Goal: Information Seeking & Learning: Check status

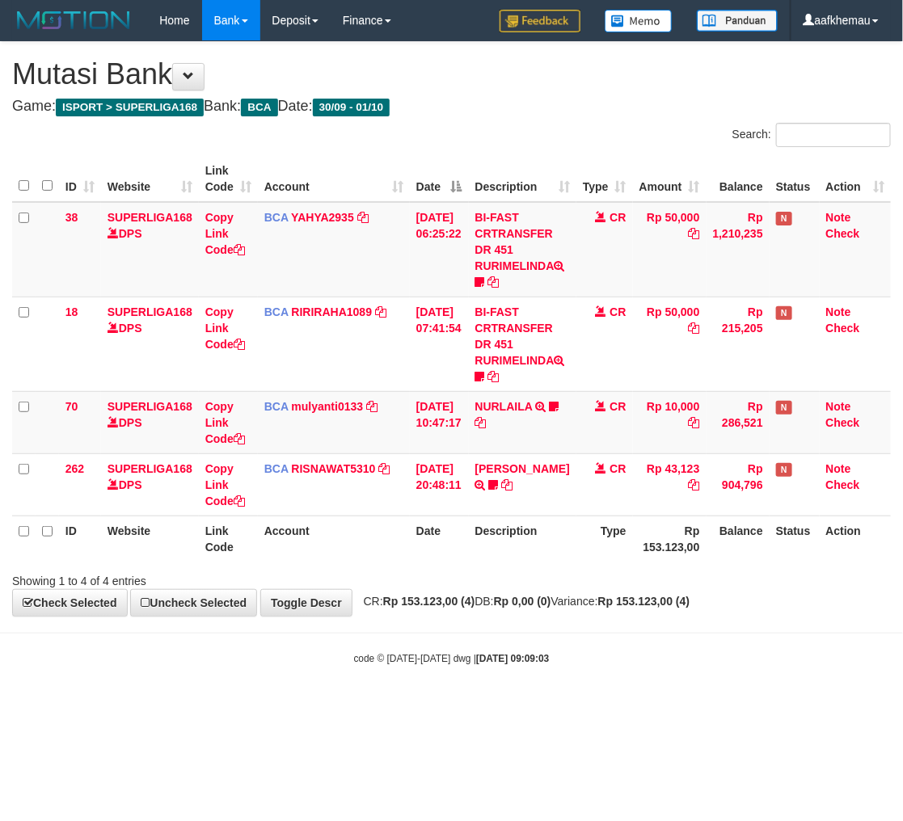
click at [544, 94] on div "**********" at bounding box center [451, 329] width 903 height 574
click at [613, 86] on h1 "Mutasi Bank" at bounding box center [451, 74] width 879 height 32
click at [592, 95] on div "**********" at bounding box center [451, 329] width 903 height 574
click at [749, 110] on h4 "Game: ISPORT > SUPERLIGA168 Bank: BCA Date: 30/09 - 01/10" at bounding box center [451, 107] width 879 height 16
click at [713, 101] on h4 "Game: ISPORT > SUPERLIGA168 Bank: BCA Date: 30/09 - 01/10" at bounding box center [451, 107] width 879 height 16
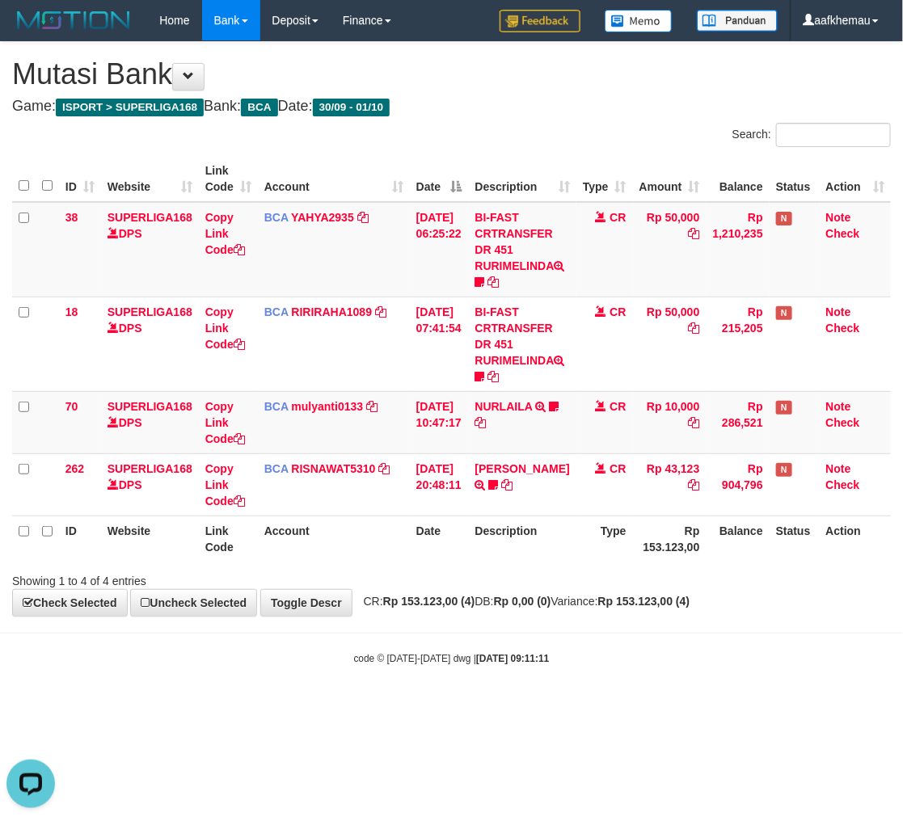
click at [583, 107] on h4 "Game: ISPORT > SUPERLIGA168 Bank: BCA Date: 30/09 - 01/10" at bounding box center [451, 107] width 879 height 16
click at [540, 93] on div "**********" at bounding box center [451, 329] width 903 height 574
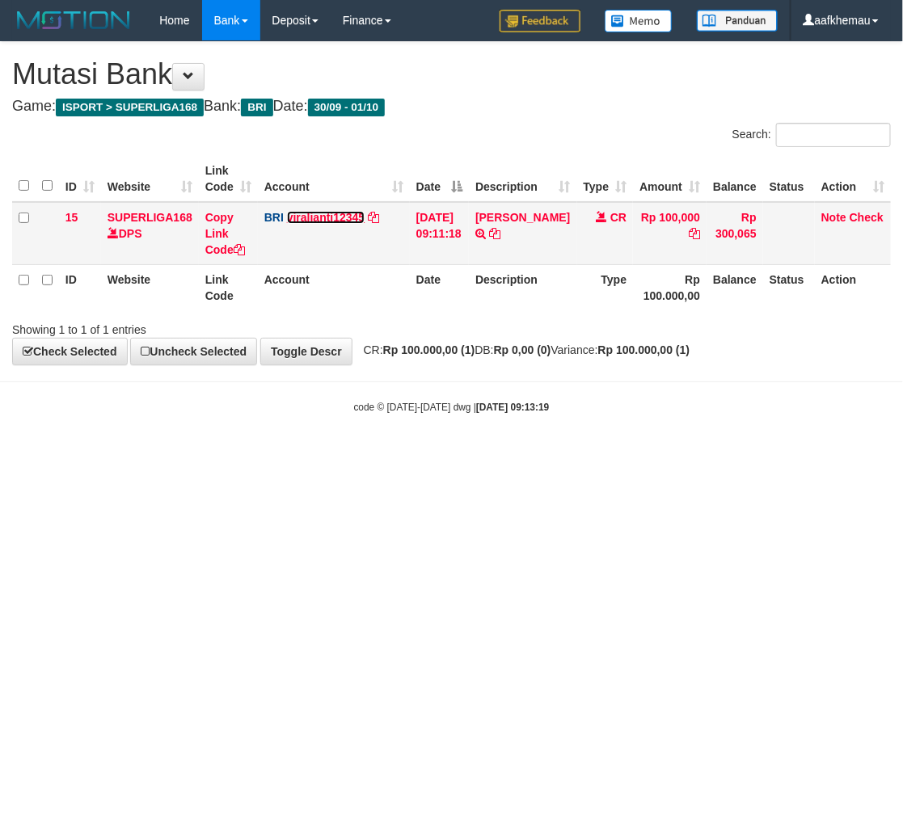
click at [310, 214] on link "viralianti12345" at bounding box center [326, 217] width 78 height 13
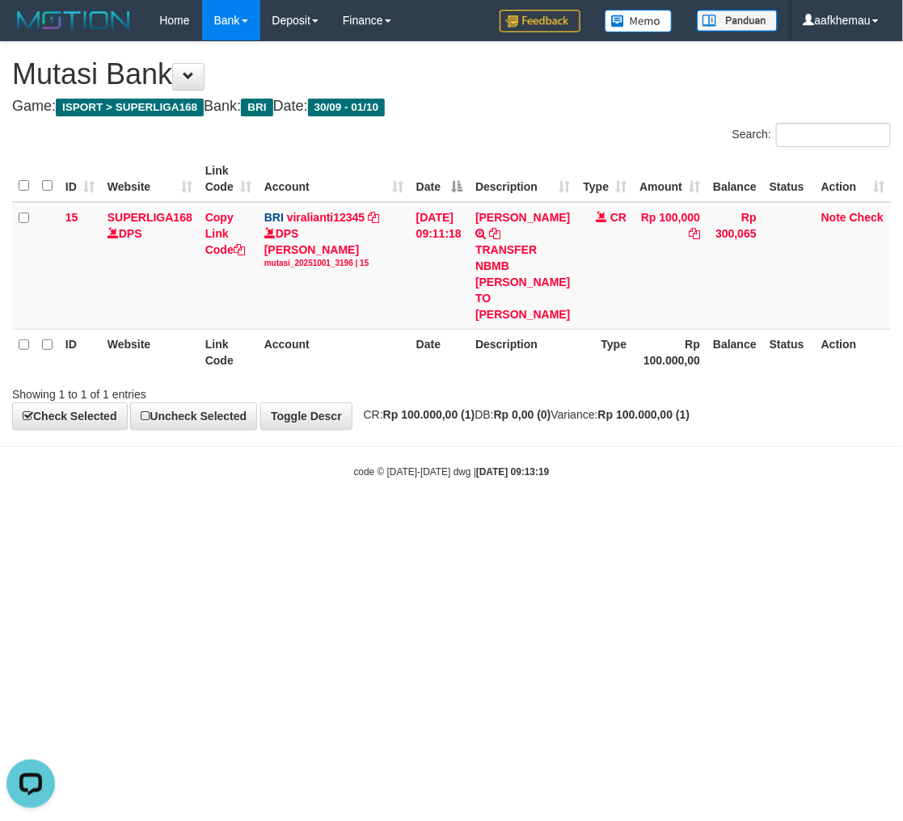
click at [693, 102] on h4 "Game: ISPORT > SUPERLIGA168 Bank: BRI Date: 30/09 - 01/10" at bounding box center [451, 107] width 879 height 16
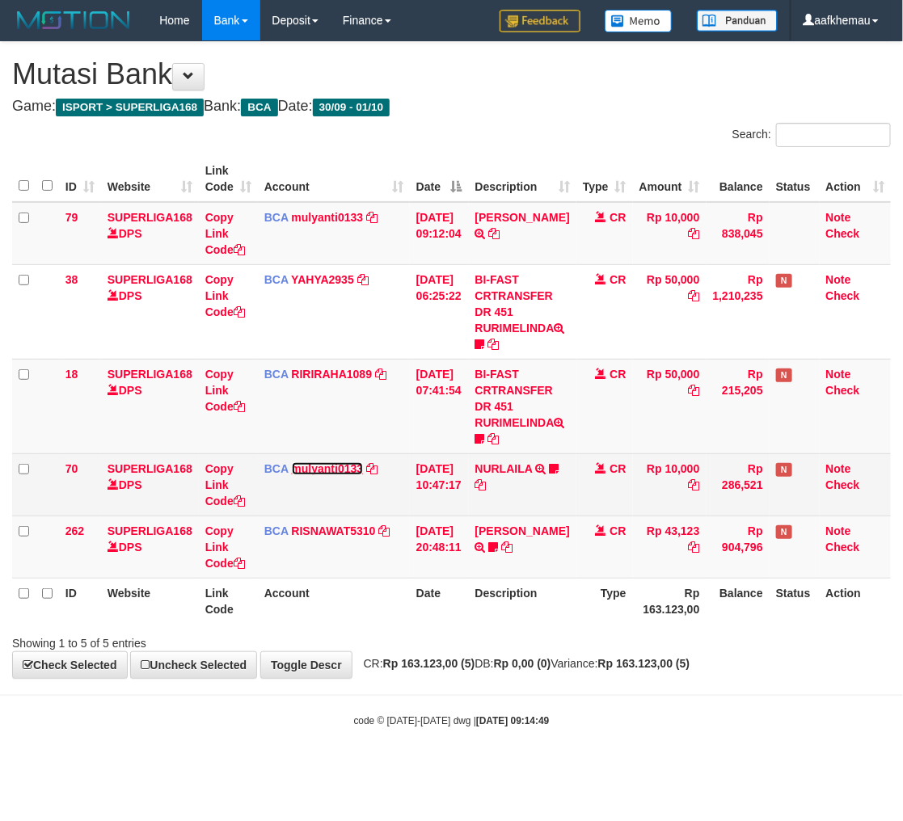
click at [337, 462] on link "mulyanti0133" at bounding box center [328, 468] width 72 height 13
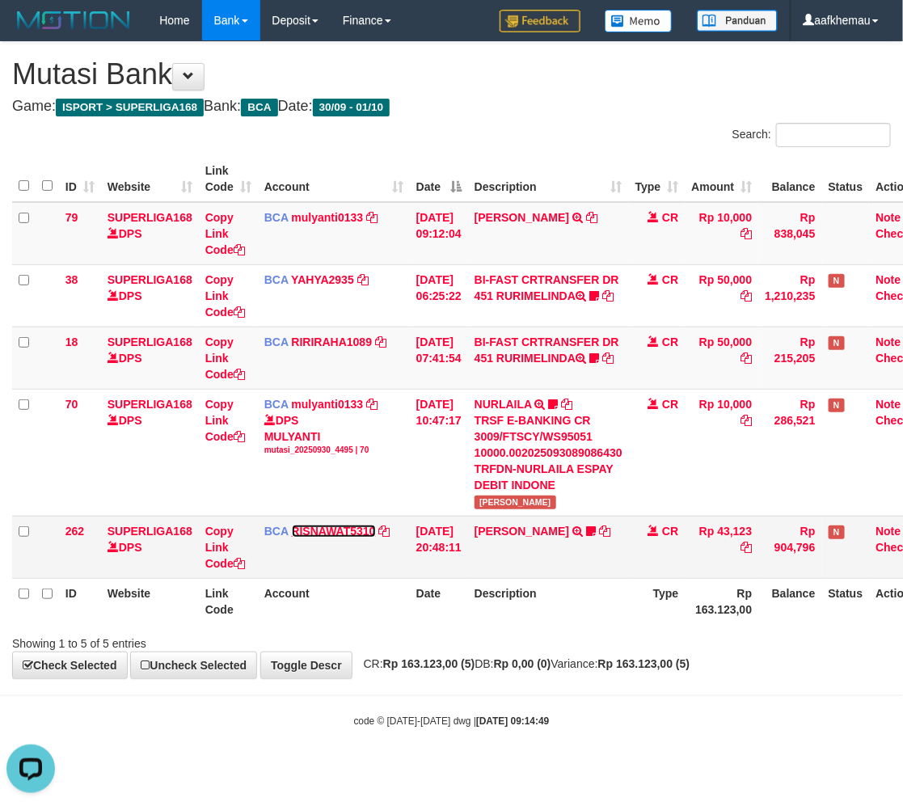
click at [346, 528] on link "RISNAWAT5310" at bounding box center [334, 531] width 84 height 13
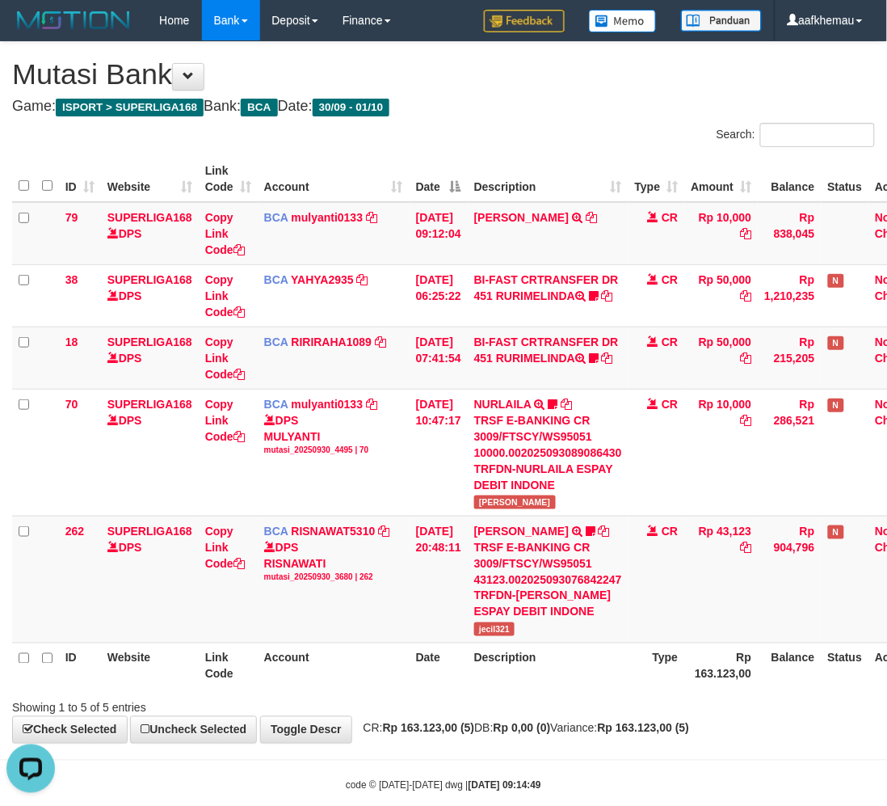
click at [558, 112] on h4 "Game: ISPORT > SUPERLIGA168 Bank: BCA Date: 30/09 - 01/10" at bounding box center [443, 107] width 863 height 16
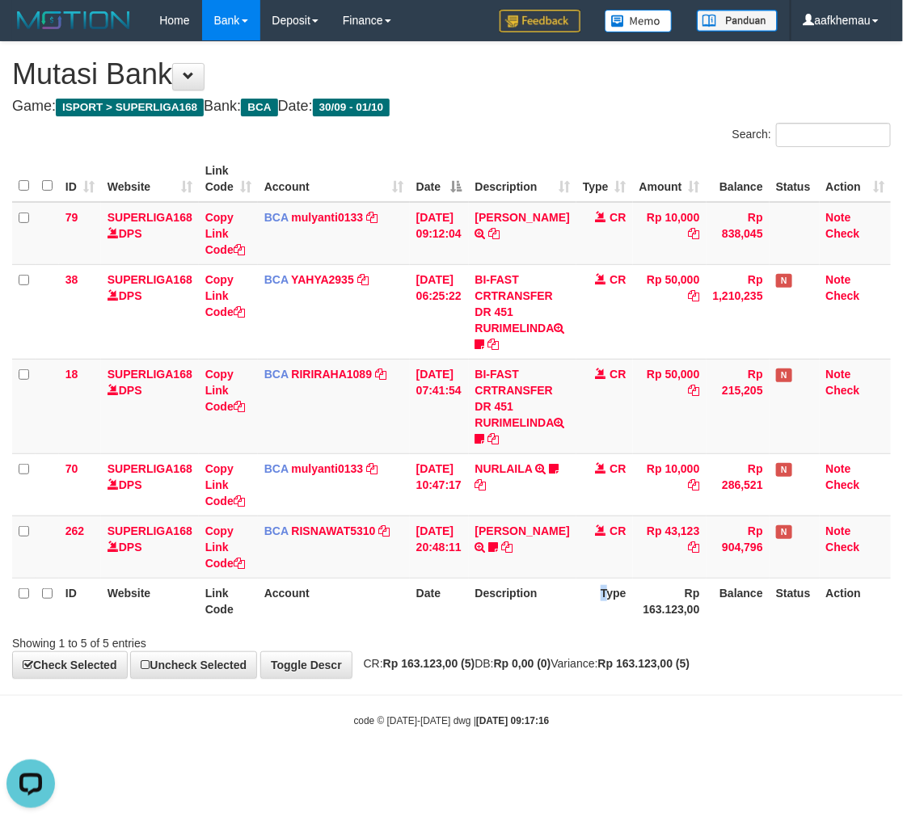
drag, startPoint x: 600, startPoint y: 603, endPoint x: 600, endPoint y: 584, distance: 19.4
click at [592, 598] on th "Type" at bounding box center [604, 601] width 57 height 46
click at [584, 143] on div "Search:" at bounding box center [678, 137] width 428 height 28
click at [667, 667] on strong "Rp 163.123,00 (5)" at bounding box center [644, 663] width 92 height 13
click at [667, 647] on div "Showing 1 to 5 of 5 entries" at bounding box center [451, 640] width 903 height 23
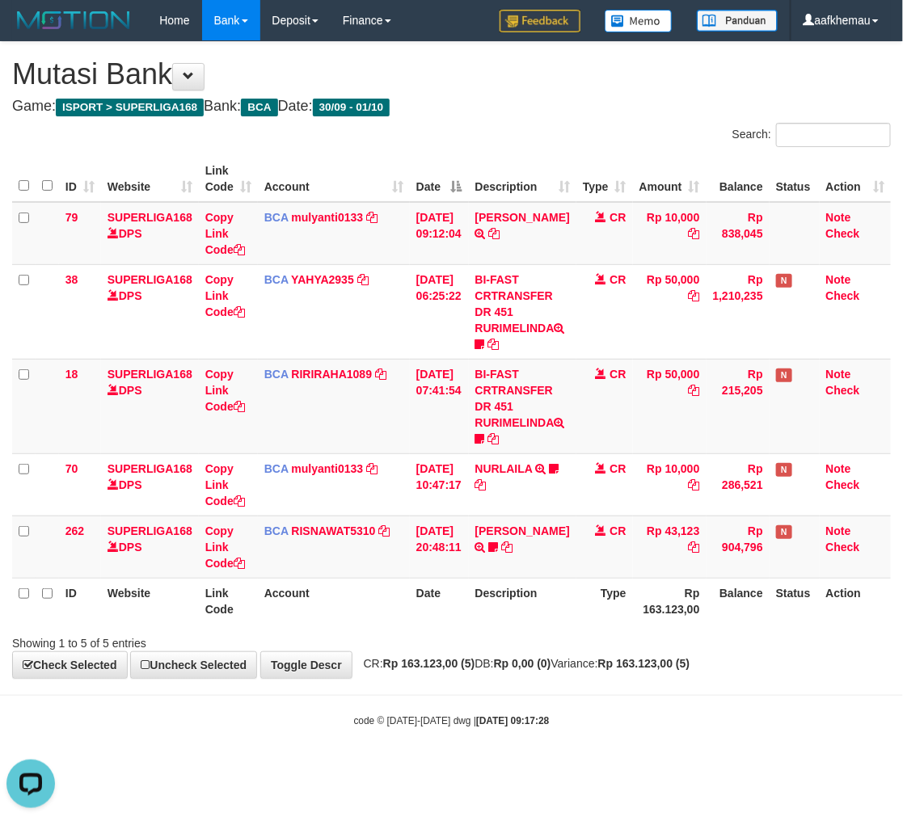
click at [511, 95] on div "**********" at bounding box center [451, 360] width 903 height 636
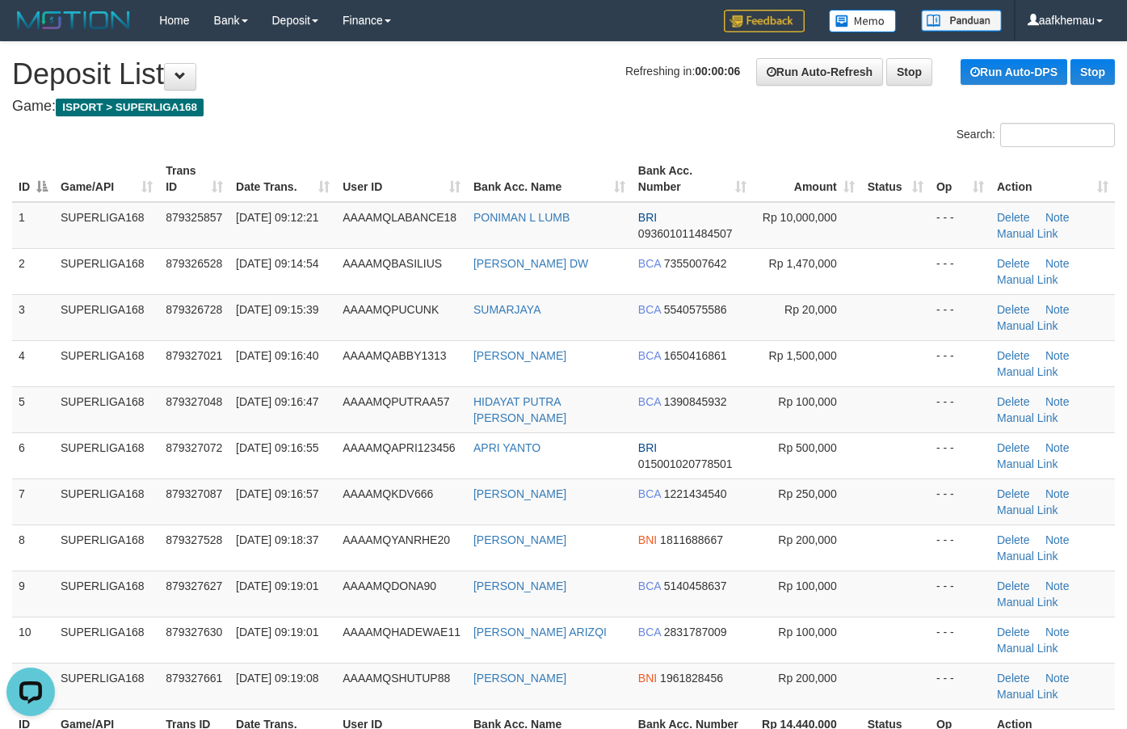
click at [453, 145] on div "Search:" at bounding box center [563, 137] width 1127 height 28
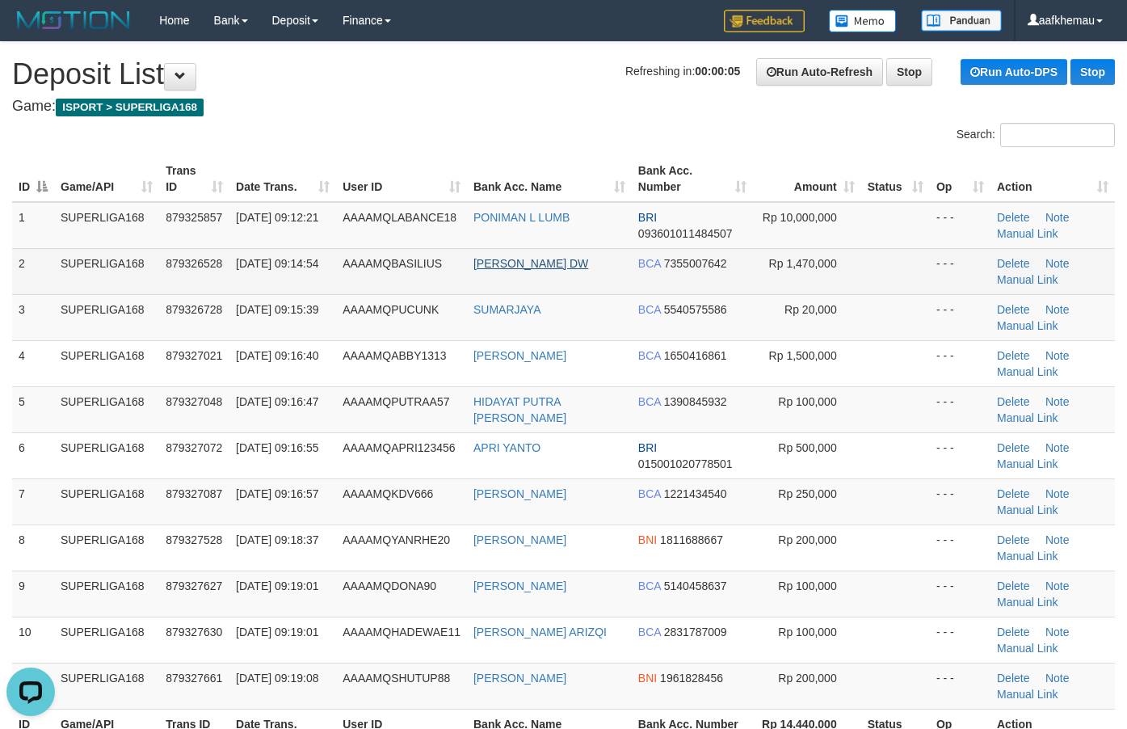
copy link "SILIUS YANUAR DW"
drag, startPoint x: 607, startPoint y: 268, endPoint x: 486, endPoint y: 268, distance: 121.2
click at [486, 268] on td "BASILIUS YANUAR DW" at bounding box center [549, 271] width 165 height 46
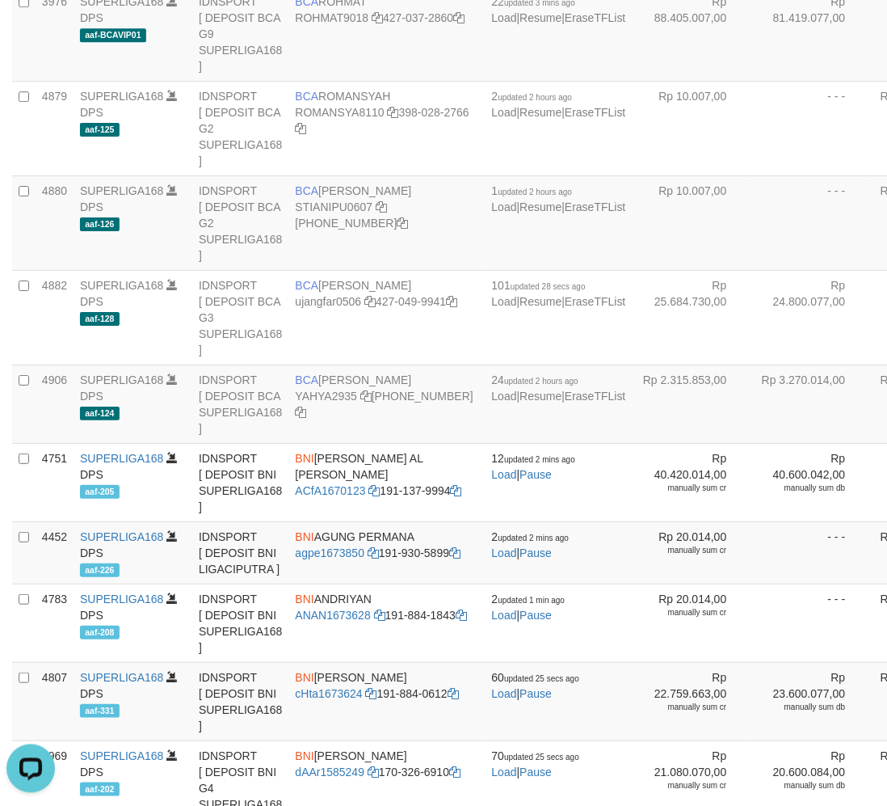
scroll to position [1443, 0]
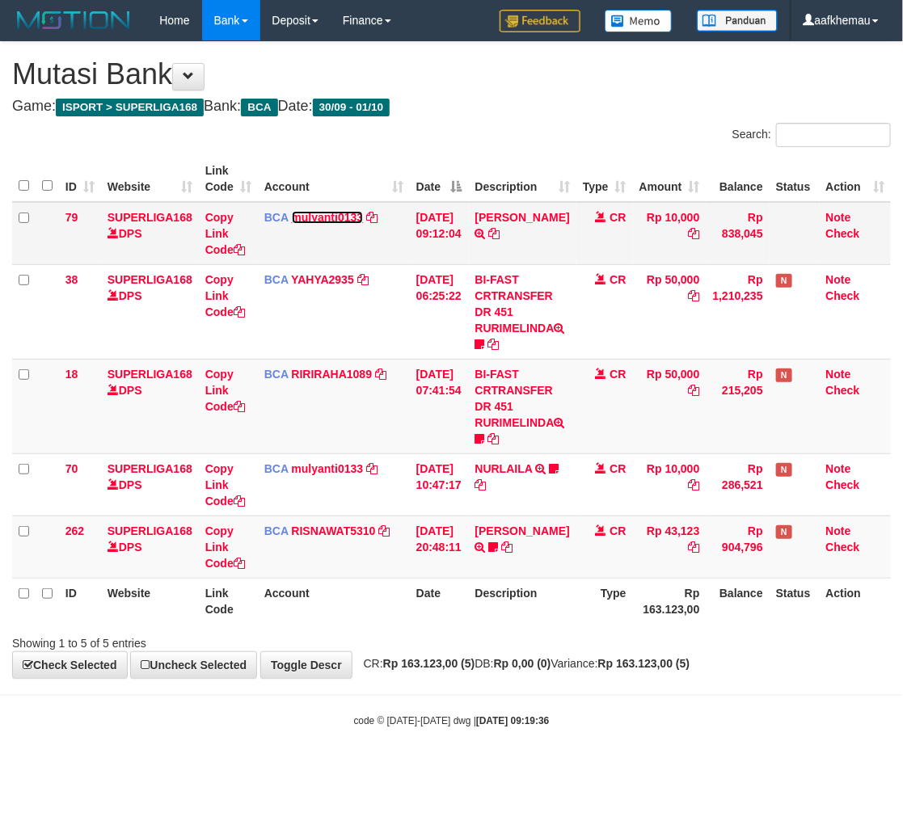
click at [315, 217] on link "mulyanti0133" at bounding box center [328, 217] width 72 height 13
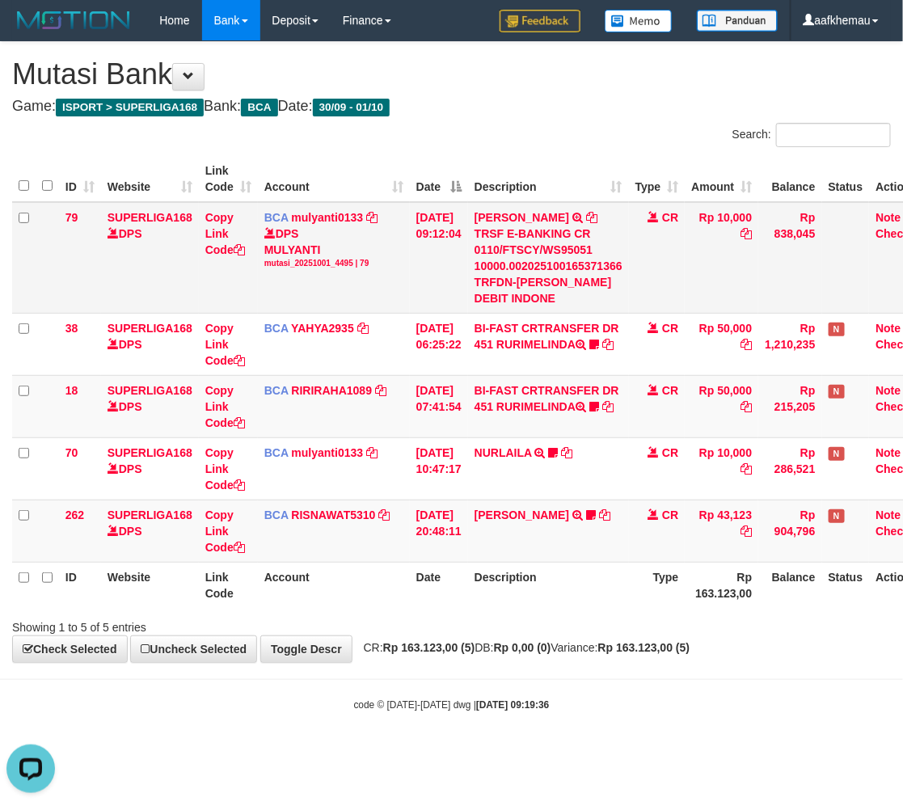
click at [540, 277] on div "TRSF E-BANKING CR 0110/FTSCY/WS95051 10000.002025100165371366 TRFDN-ANDI MUHAMA…" at bounding box center [548, 265] width 148 height 81
copy div "ANDI"
click at [540, 277] on div "TRSF E-BANKING CR 0110/FTSCY/WS95051 10000.002025100165371366 TRFDN-ANDI MUHAMA…" at bounding box center [548, 265] width 148 height 81
click at [597, 217] on icon at bounding box center [591, 217] width 11 height 11
click at [753, 662] on div "**********" at bounding box center [451, 352] width 903 height 620
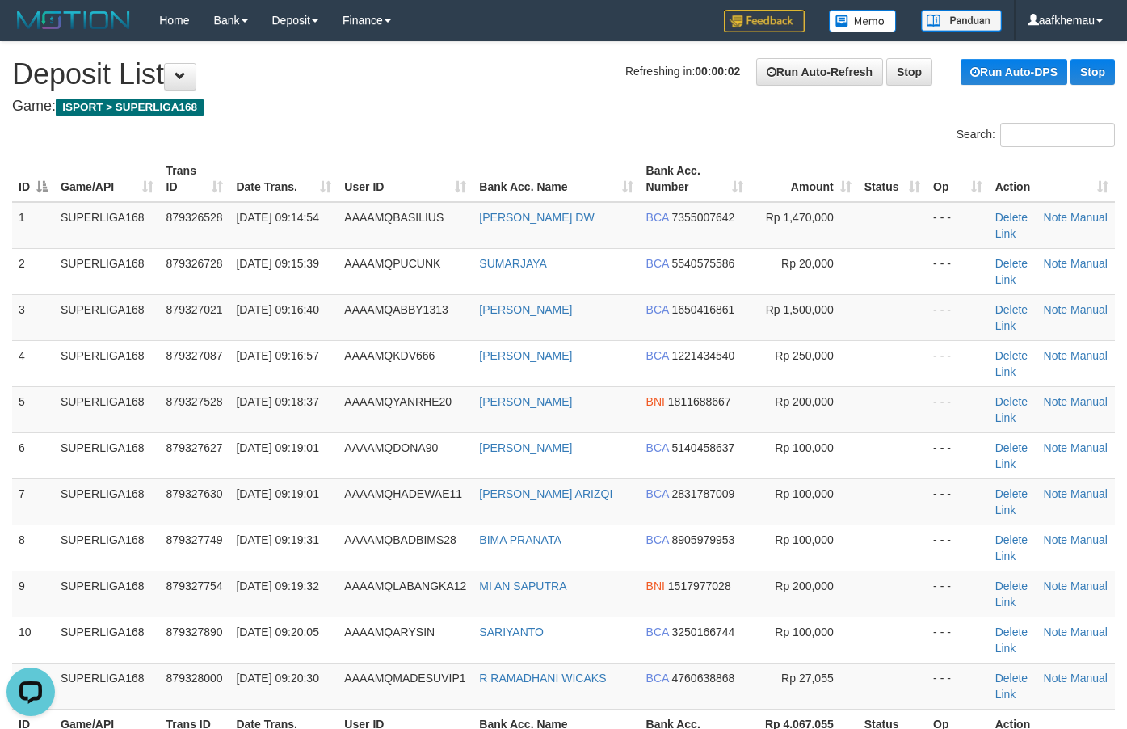
drag, startPoint x: 461, startPoint y: 139, endPoint x: 470, endPoint y: 148, distance: 12.6
click at [462, 139] on div "Search:" at bounding box center [563, 137] width 1127 height 28
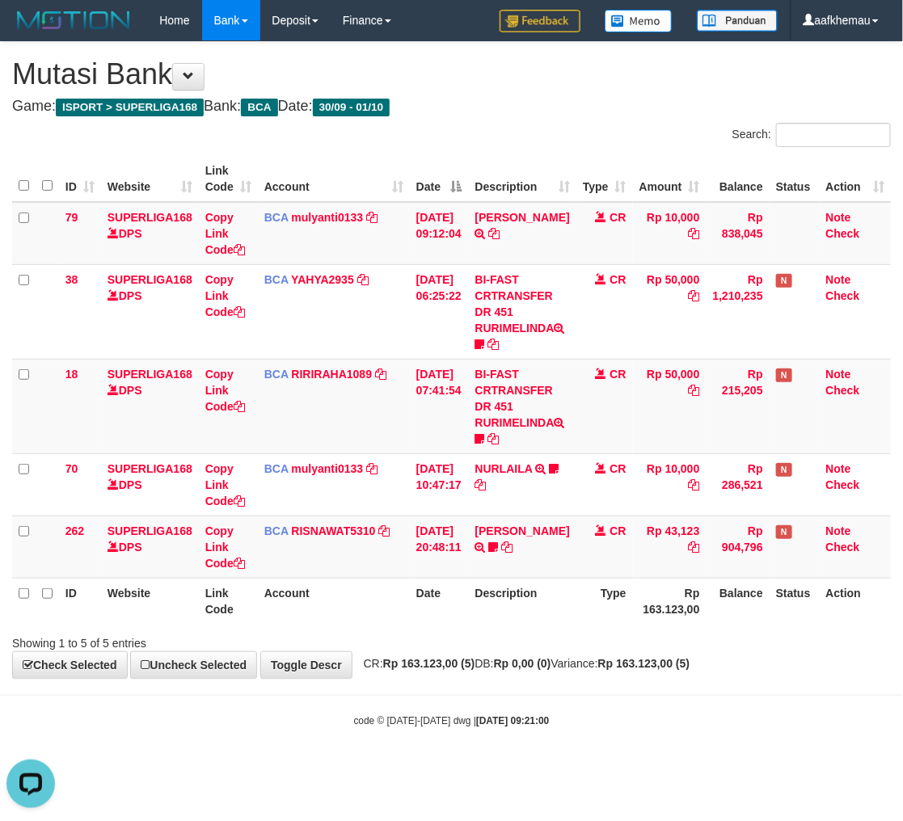
click at [756, 103] on h4 "Game: ISPORT > SUPERLIGA168 Bank: BCA Date: 30/09 - 01/10" at bounding box center [451, 107] width 879 height 16
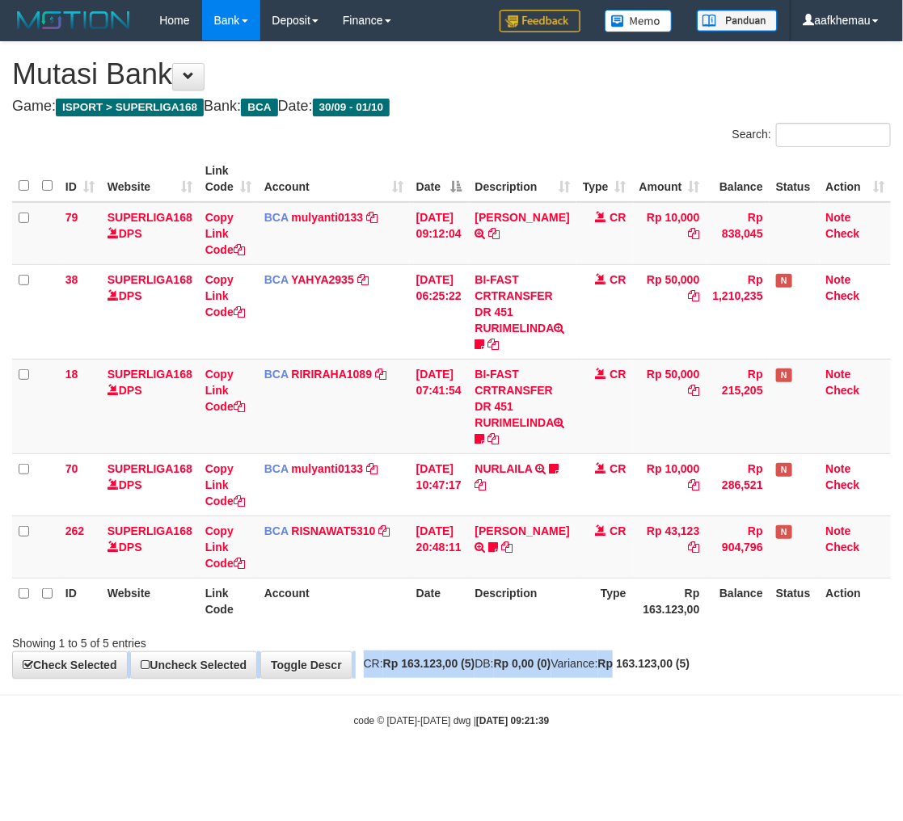
drag, startPoint x: 0, startPoint y: 0, endPoint x: 663, endPoint y: 653, distance: 930.4
click at [663, 653] on div "**********" at bounding box center [451, 360] width 903 height 636
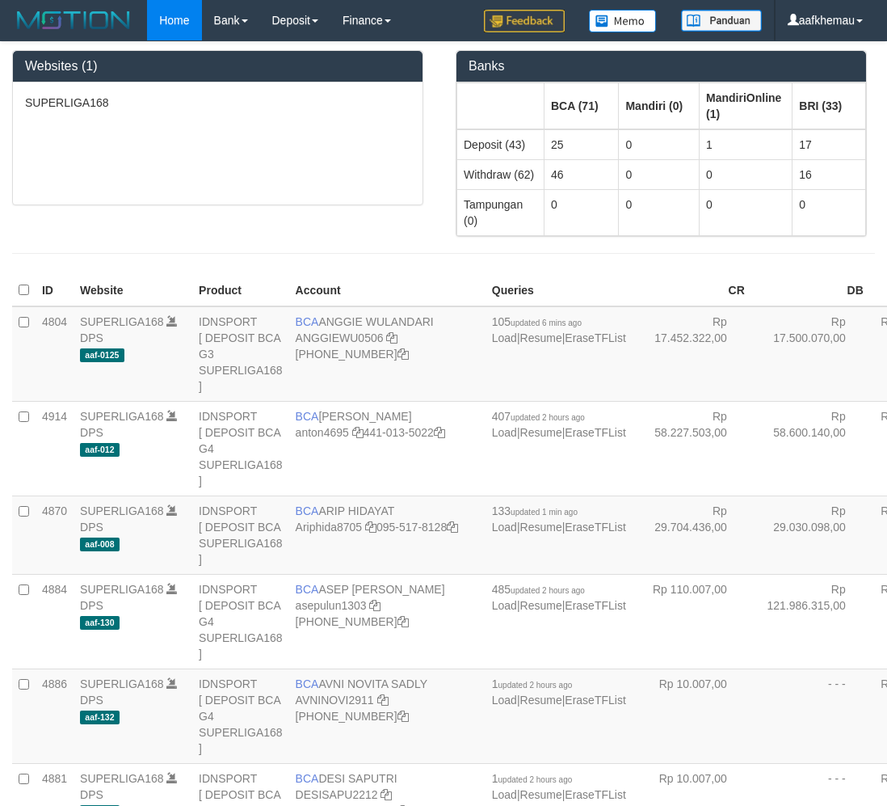
scroll to position [1439, 0]
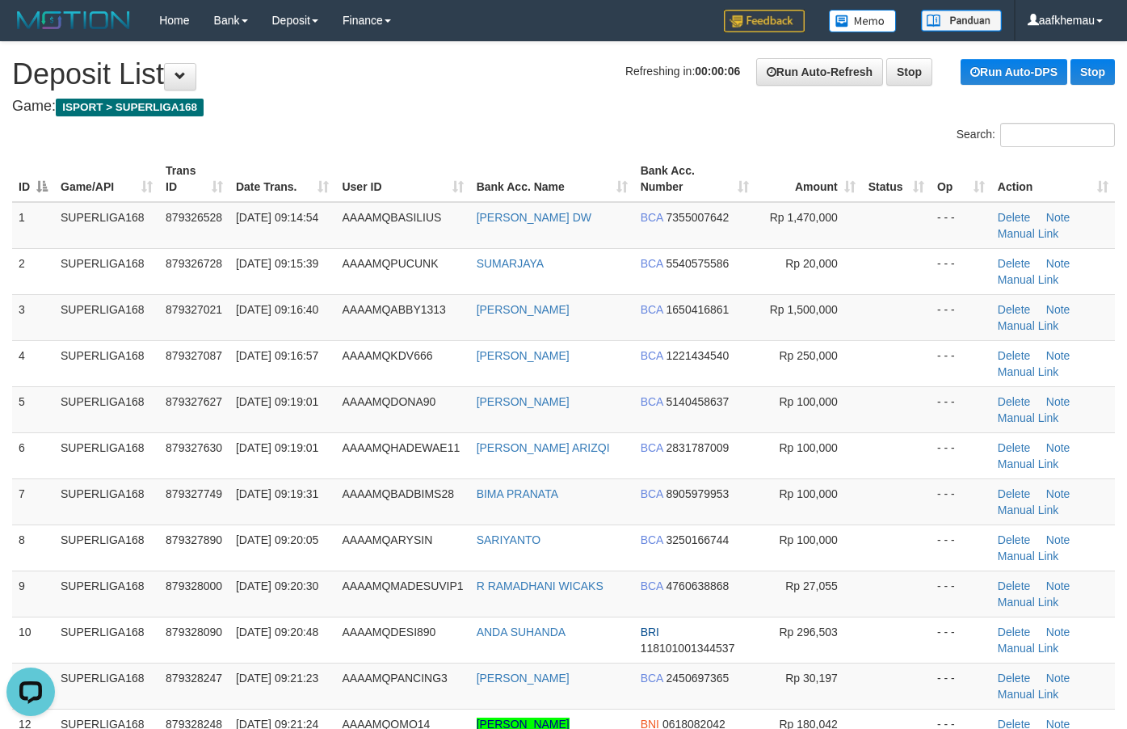
click at [550, 102] on h4 "Game: ISPORT > SUPERLIGA168" at bounding box center [563, 107] width 1103 height 16
click at [469, 81] on h1 "Refreshing in: 00:00:05 Run Auto-Refresh Stop Run Auto-DPS Stop Deposit List" at bounding box center [563, 74] width 1103 height 32
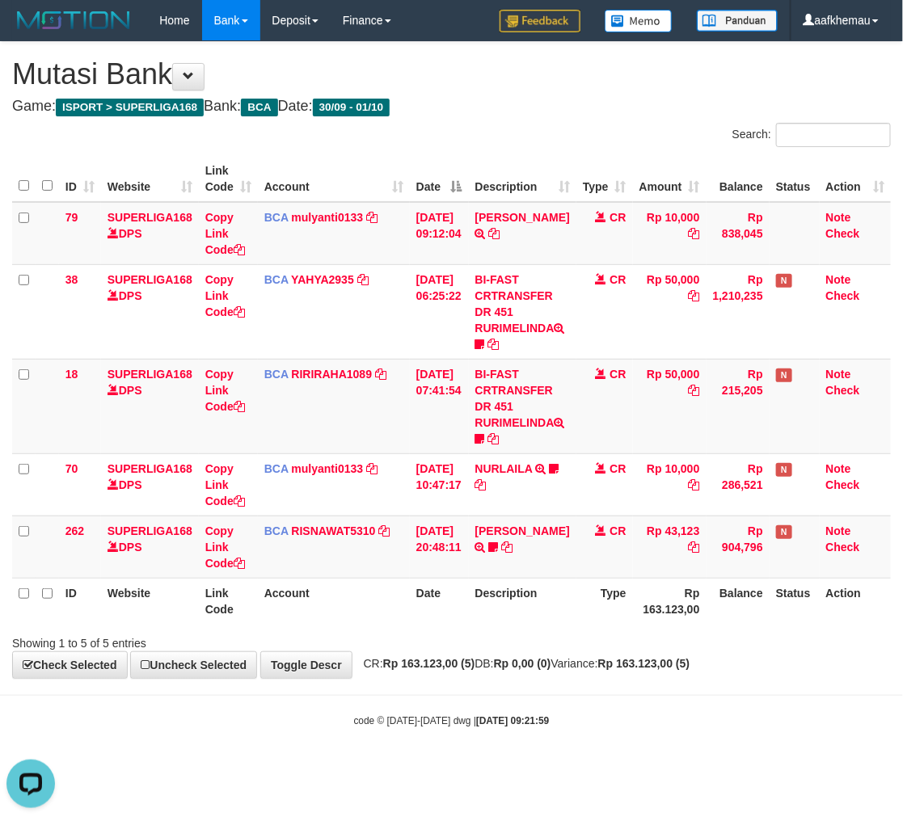
click at [685, 599] on th "Rp 163.123,00" at bounding box center [670, 601] width 74 height 46
click at [588, 681] on body "Toggle navigation Home Bank Account List Load By Website Group [ISPORT] SUPERLI…" at bounding box center [451, 384] width 903 height 769
click at [665, 681] on body "Toggle navigation Home Bank Account List Load By Website Group [ISPORT] SUPERLI…" at bounding box center [451, 384] width 903 height 769
click at [629, 665] on span "CR: Rp 163.123,00 (5) DB: Rp 0,00 (0) Variance: Rp 163.123,00 (5)" at bounding box center [523, 663] width 335 height 13
drag, startPoint x: 602, startPoint y: 676, endPoint x: 653, endPoint y: 696, distance: 54.5
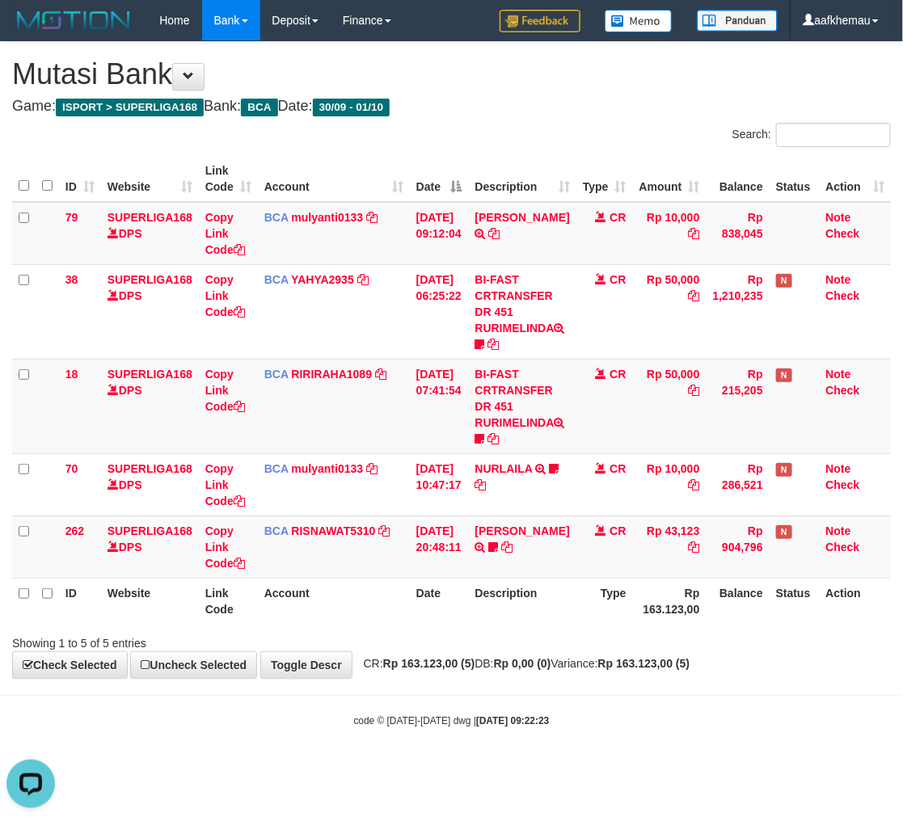
click at [600, 676] on div "**********" at bounding box center [451, 360] width 903 height 636
click at [664, 695] on hr at bounding box center [451, 695] width 903 height 1
click at [663, 688] on body "Toggle navigation Home Bank Account List Load By Website Group [ISPORT] SUPERLI…" at bounding box center [451, 384] width 903 height 769
click at [663, 684] on body "Toggle navigation Home Bank Account List Load By Website Group [ISPORT] SUPERLI…" at bounding box center [451, 384] width 903 height 769
click at [663, 672] on div "**********" at bounding box center [451, 360] width 903 height 636
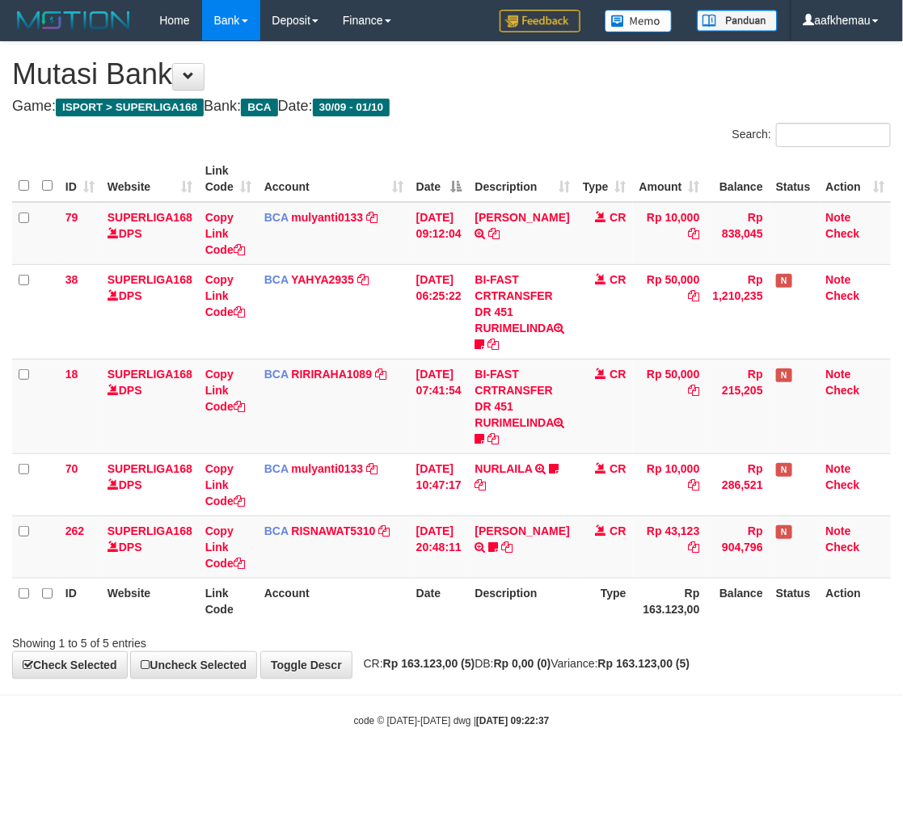
drag, startPoint x: 0, startPoint y: 0, endPoint x: 661, endPoint y: 672, distance: 942.4
click at [661, 672] on div "**********" at bounding box center [451, 360] width 903 height 636
click at [660, 669] on strong "Rp 163.123,00 (5)" at bounding box center [644, 663] width 92 height 13
click at [660, 668] on strong "Rp 163.123,00 (5)" at bounding box center [644, 663] width 92 height 13
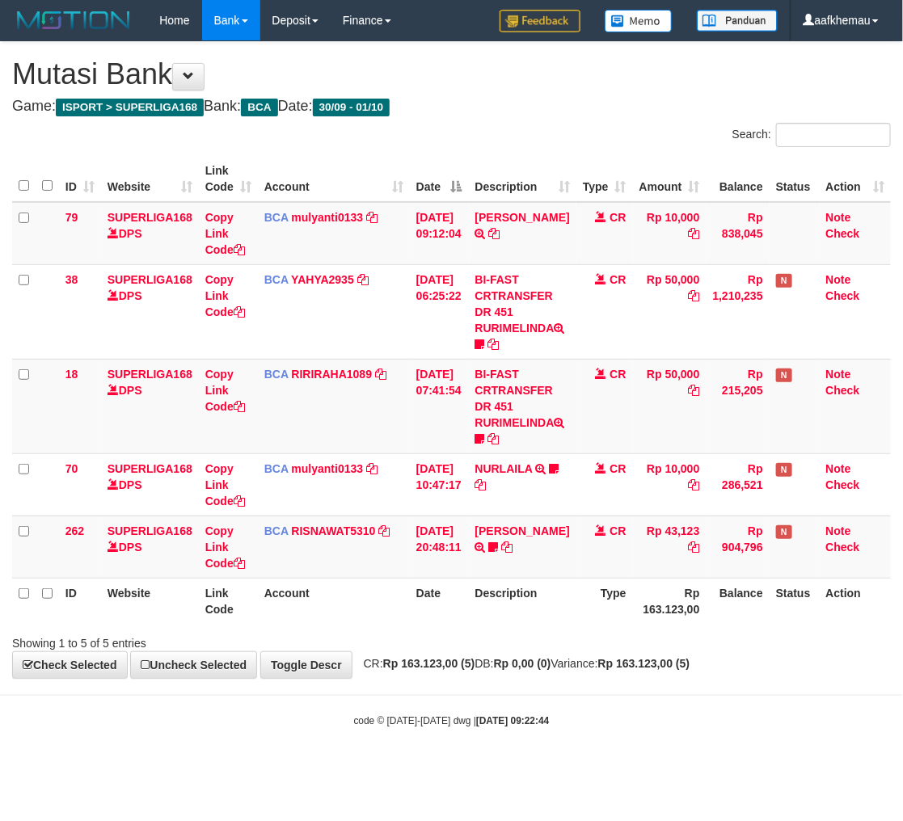
click at [660, 668] on strong "Rp 163.123,00 (5)" at bounding box center [644, 663] width 92 height 13
click at [618, 648] on div "Showing 1 to 5 of 5 entries" at bounding box center [451, 640] width 903 height 23
click at [688, 704] on body "Toggle navigation Home Bank Account List Load By Website Group [ISPORT] SUPERLI…" at bounding box center [451, 384] width 903 height 769
click at [692, 677] on div "**********" at bounding box center [451, 360] width 903 height 636
drag, startPoint x: 0, startPoint y: 0, endPoint x: 681, endPoint y: 652, distance: 943.2
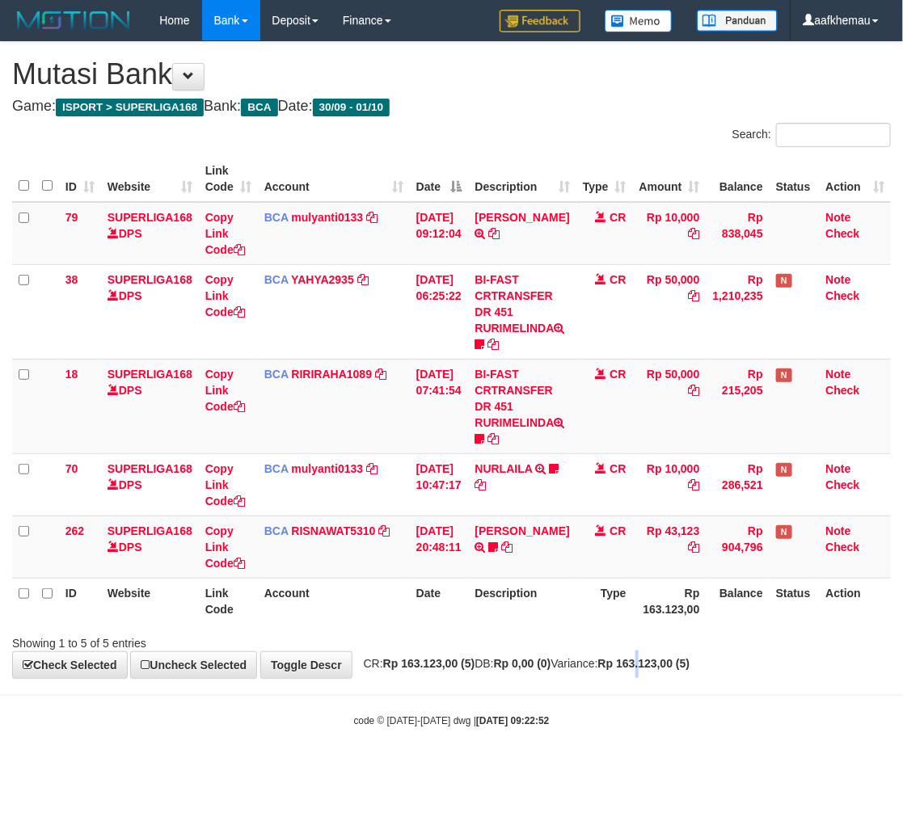
click at [683, 655] on div "**********" at bounding box center [451, 360] width 903 height 636
click at [592, 685] on body "Toggle navigation Home Bank Account List Load By Website Group [ISPORT] SUPERLI…" at bounding box center [451, 384] width 903 height 769
click at [576, 700] on body "Toggle navigation Home Bank Account List Load By Website Group [ISPORT] SUPERLI…" at bounding box center [451, 384] width 903 height 769
click at [491, 78] on h1 "Mutasi Bank" at bounding box center [451, 74] width 879 height 32
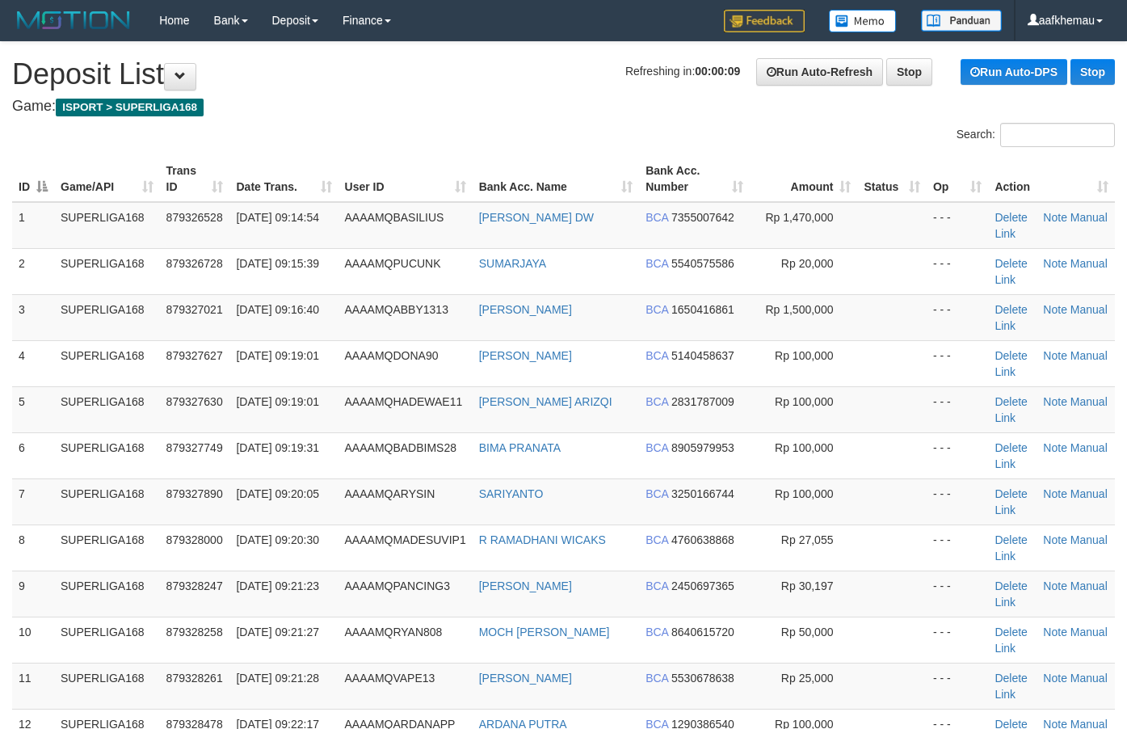
click at [493, 71] on h1 "Refreshing in: 00:00:09 Run Auto-Refresh Stop Run Auto-DPS Stop Deposit List" at bounding box center [563, 74] width 1103 height 32
